Goal: Information Seeking & Learning: Learn about a topic

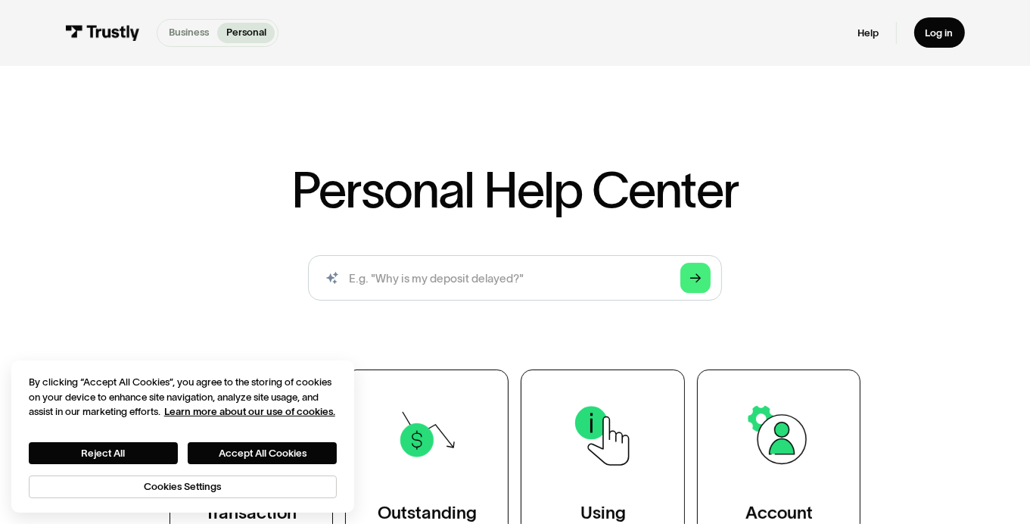
click at [181, 34] on p "Business" at bounding box center [189, 32] width 40 height 15
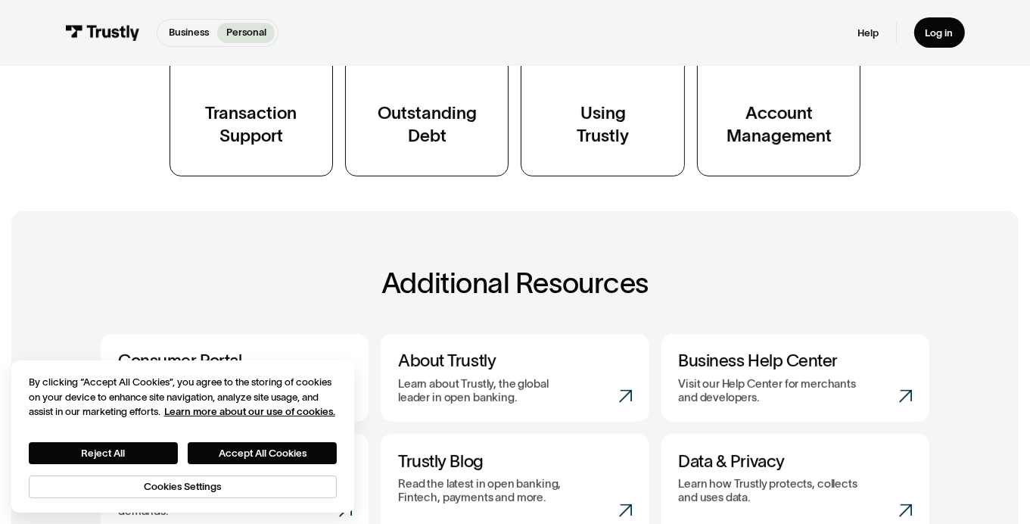
scroll to position [302, 0]
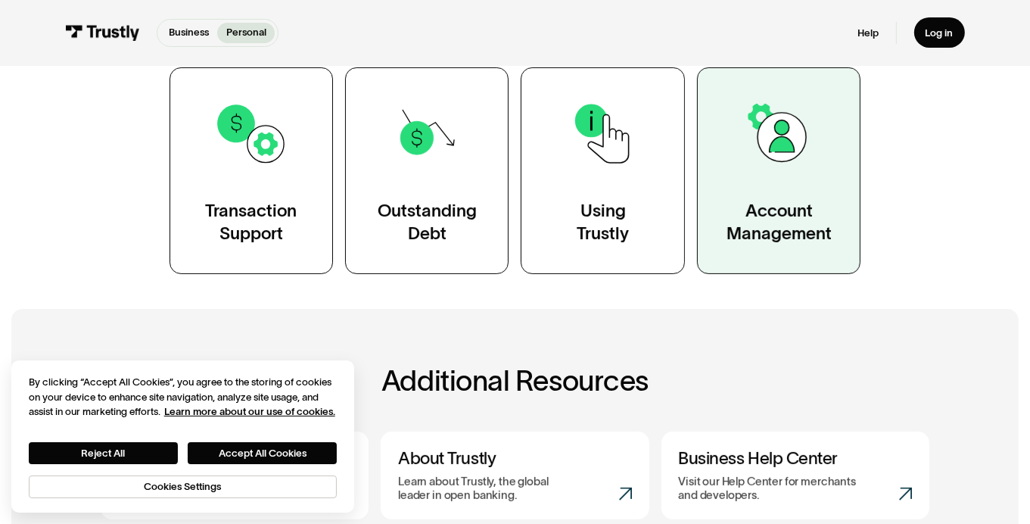
click at [767, 164] on img at bounding box center [779, 133] width 74 height 74
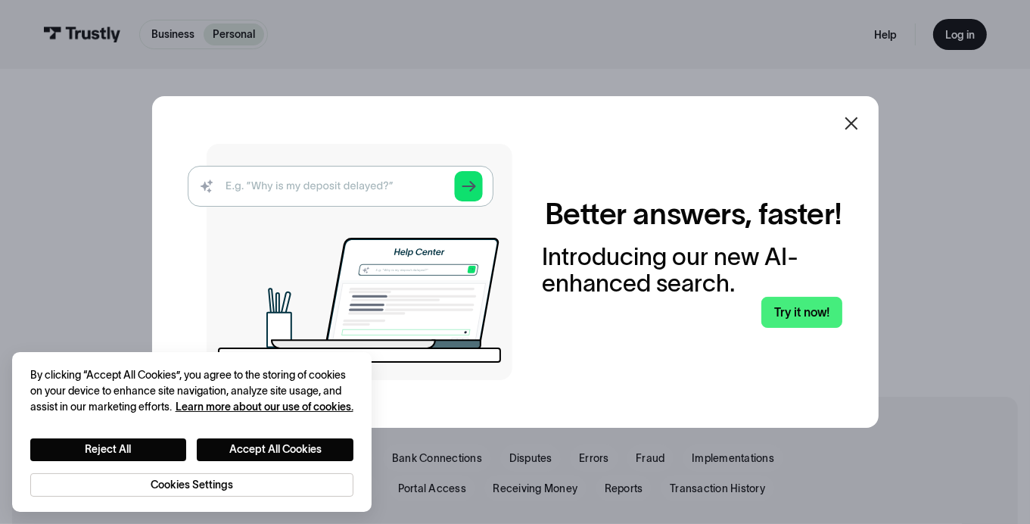
click at [845, 129] on div at bounding box center [851, 123] width 36 height 36
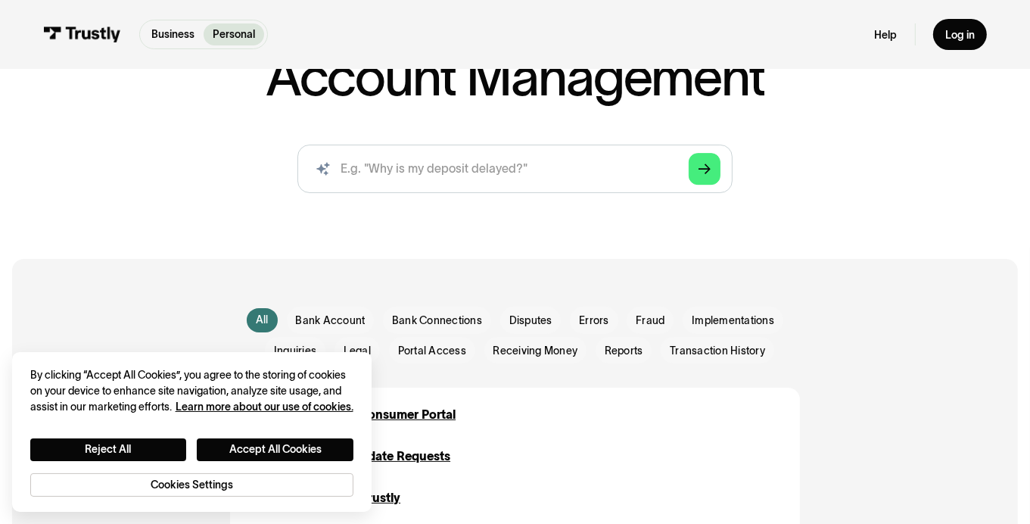
scroll to position [227, 0]
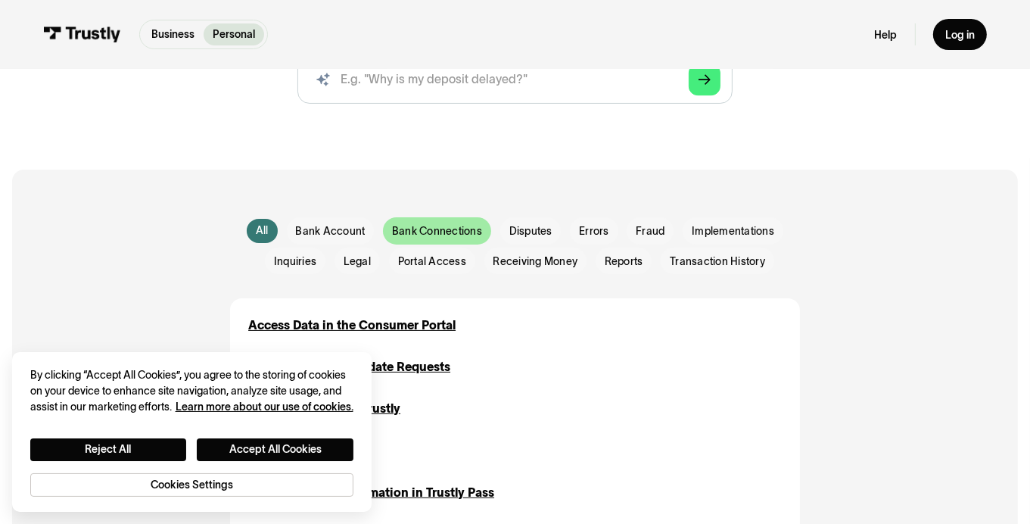
click at [406, 231] on span "Bank Connections" at bounding box center [437, 231] width 90 height 15
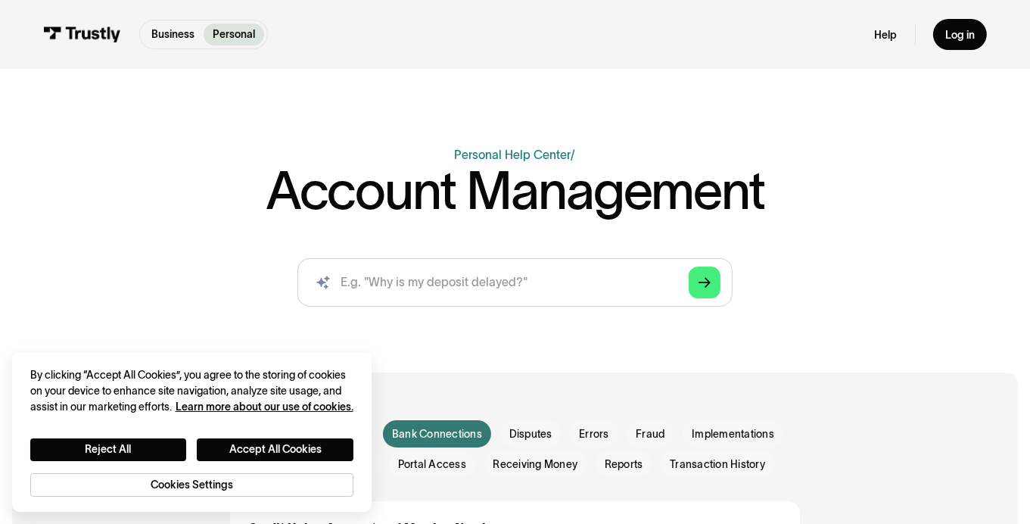
scroll to position [0, 0]
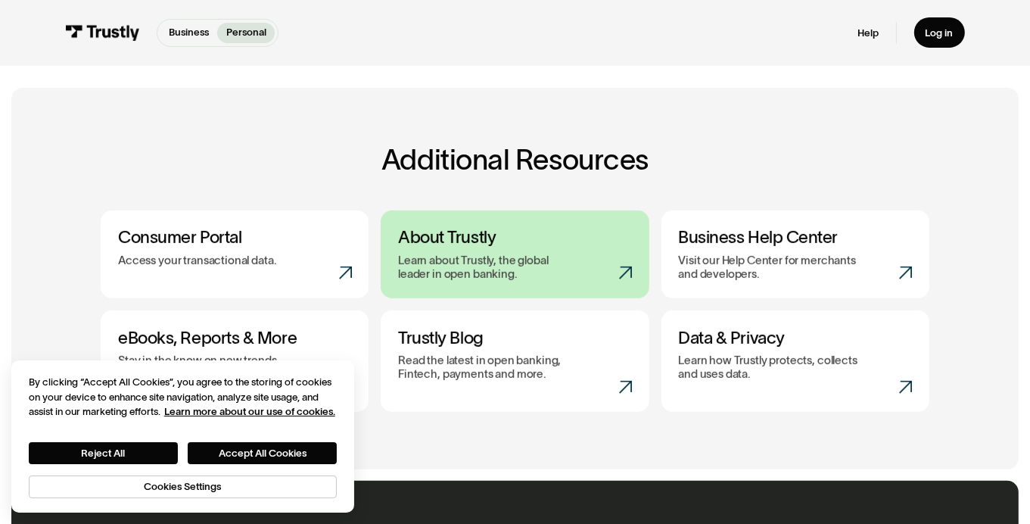
scroll to position [529, 0]
